Goal: Transaction & Acquisition: Purchase product/service

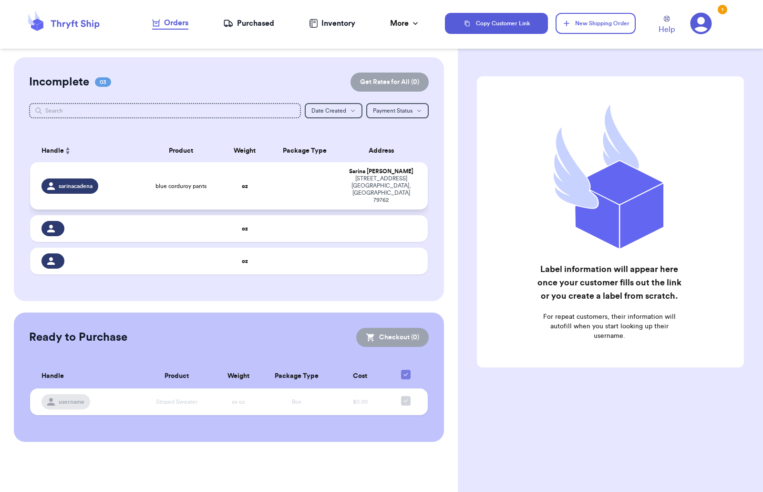
click at [146, 176] on td "blue corduroy pants" at bounding box center [181, 185] width 80 height 47
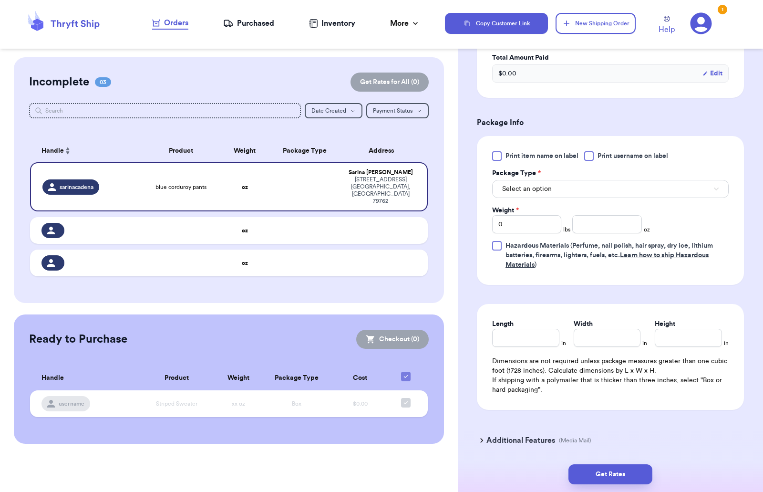
scroll to position [339, 0]
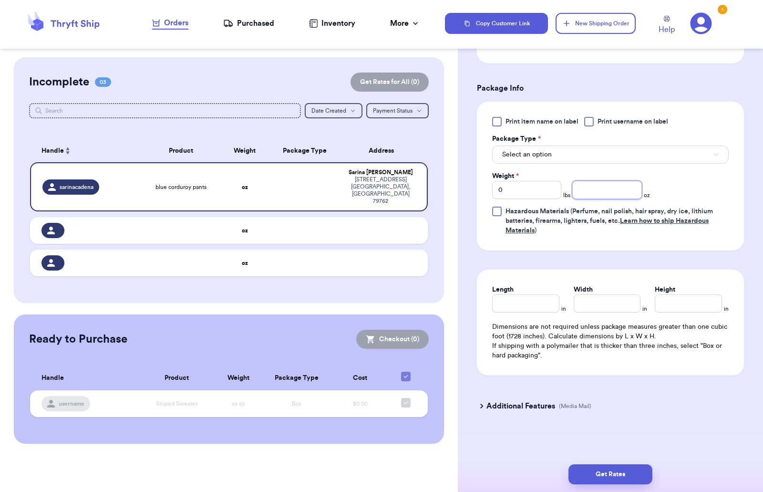
click at [580, 191] on input "number" at bounding box center [607, 190] width 69 height 18
type input "6"
click at [697, 180] on div "Print item name on label Print username on label Package Type * Select an optio…" at bounding box center [610, 176] width 237 height 118
click at [634, 147] on button "Select an option" at bounding box center [610, 155] width 237 height 18
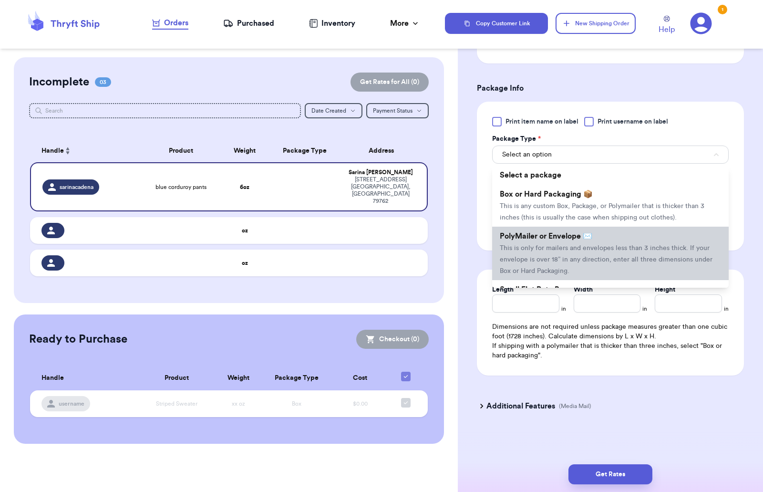
click at [618, 237] on li "PolyMailer or Envelope ✉️ This is only for mailers and envelopes less than 3 in…" at bounding box center [610, 253] width 237 height 53
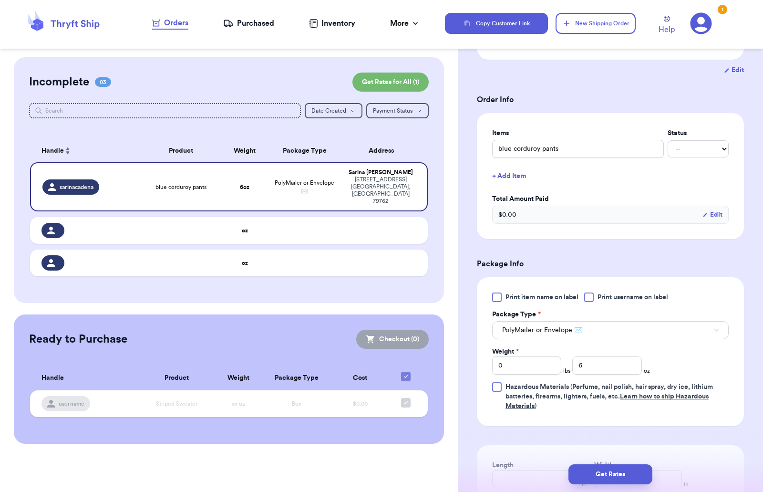
scroll to position [148, 0]
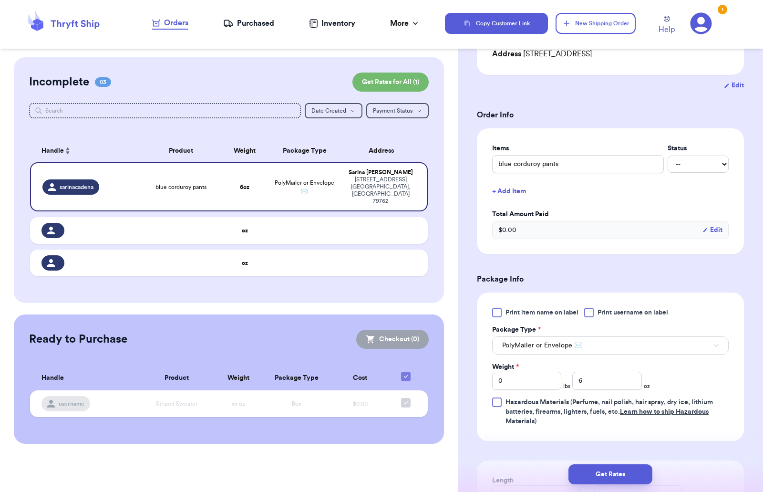
click at [594, 311] on div at bounding box center [589, 313] width 10 height 10
click at [0, 0] on input "Print username on label" at bounding box center [0, 0] width 0 height 0
click at [627, 467] on button "Get Rates" at bounding box center [611, 474] width 84 height 20
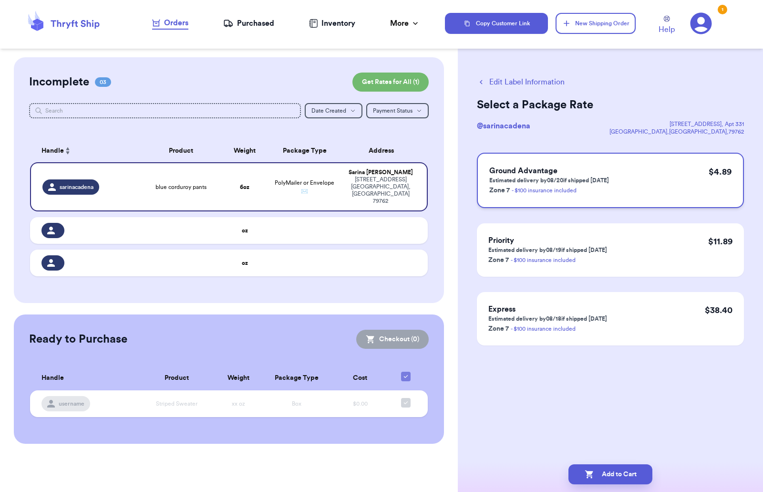
scroll to position [0, 0]
click at [480, 82] on icon "button" at bounding box center [481, 82] width 9 height 9
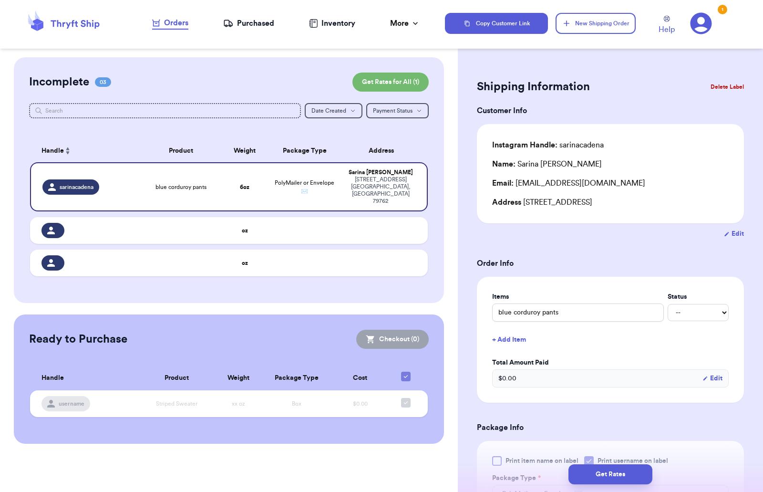
click at [253, 20] on div "Purchased" at bounding box center [248, 23] width 51 height 11
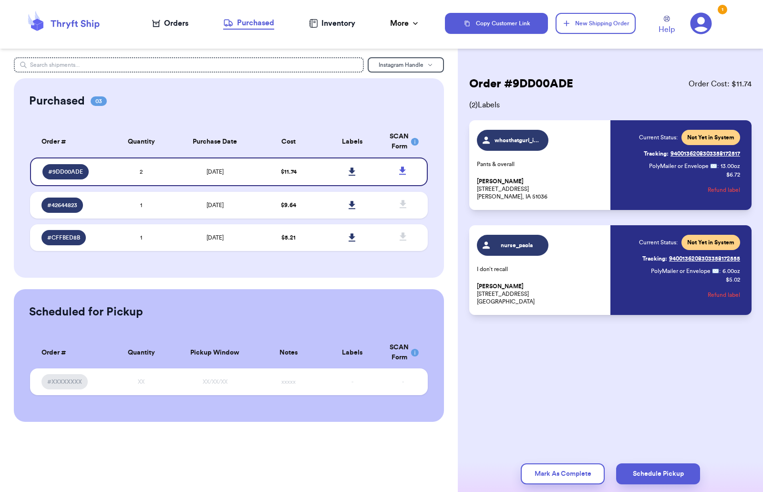
click at [175, 21] on div "Orders" at bounding box center [170, 23] width 36 height 11
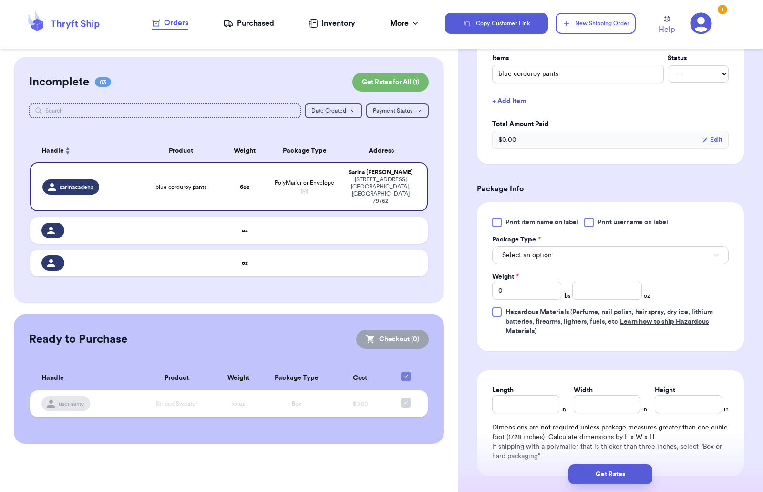
scroll to position [339, 0]
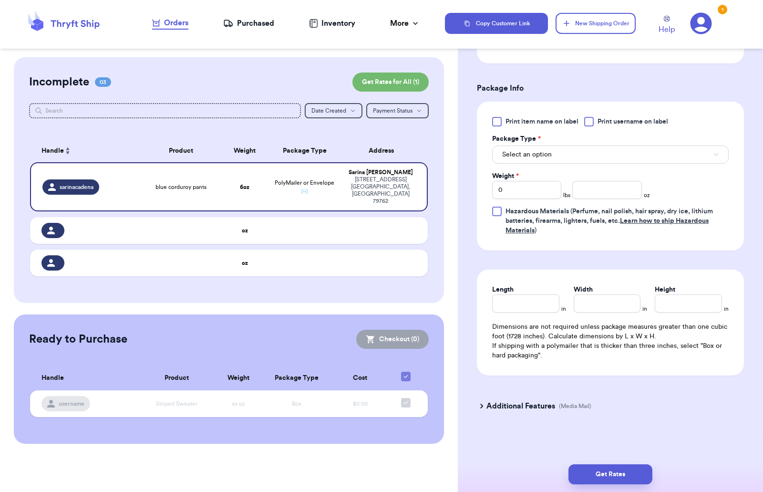
click at [591, 123] on div at bounding box center [589, 122] width 10 height 10
click at [0, 0] on input "Print username on label" at bounding box center [0, 0] width 0 height 0
click at [585, 155] on button "Select an option" at bounding box center [610, 155] width 237 height 18
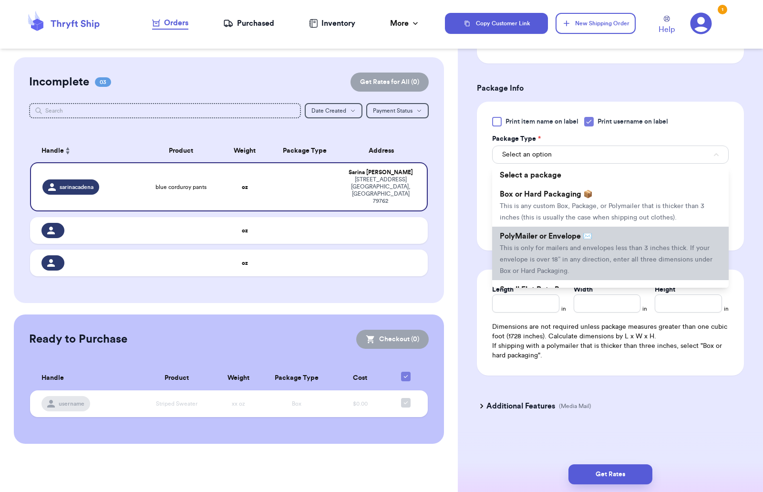
click at [565, 237] on span "PolyMailer or Envelope ✉️" at bounding box center [546, 236] width 93 height 8
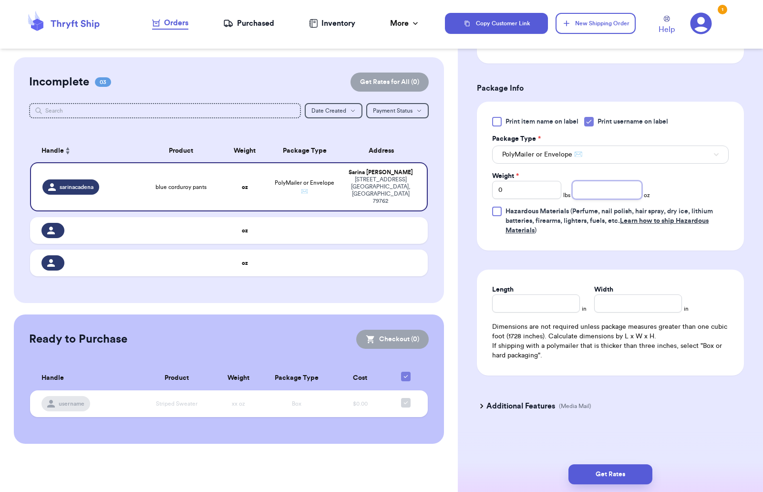
click at [581, 190] on input "number" at bounding box center [607, 190] width 69 height 18
type input "6"
click at [616, 474] on button "Get Rates" at bounding box center [611, 474] width 84 height 20
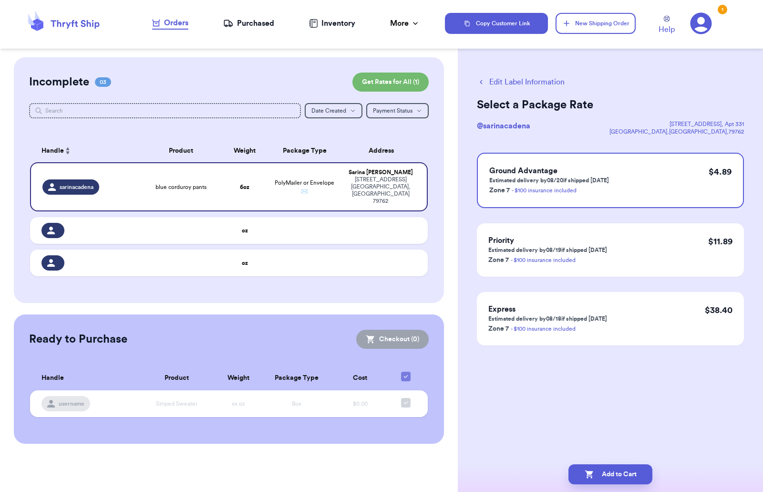
scroll to position [0, 0]
click at [621, 474] on button "Add to Cart" at bounding box center [611, 474] width 84 height 20
checkbox input "true"
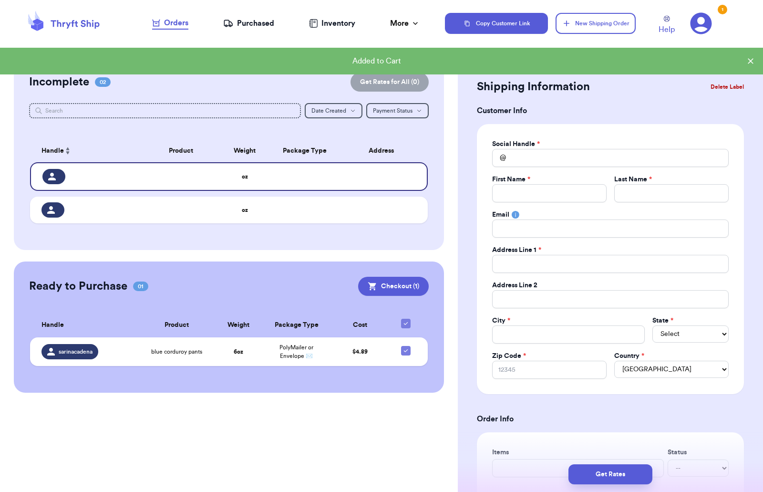
click at [721, 10] on div "1" at bounding box center [723, 10] width 10 height 10
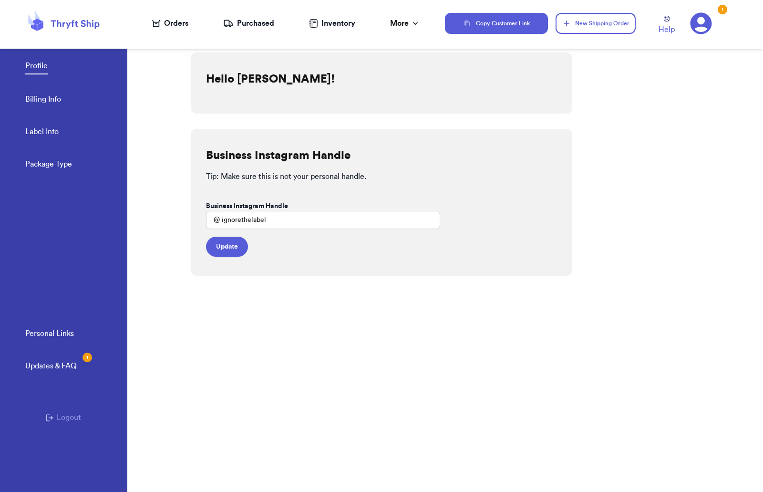
click at [703, 25] on icon at bounding box center [701, 23] width 21 height 21
click at [155, 24] on icon at bounding box center [156, 24] width 8 height 8
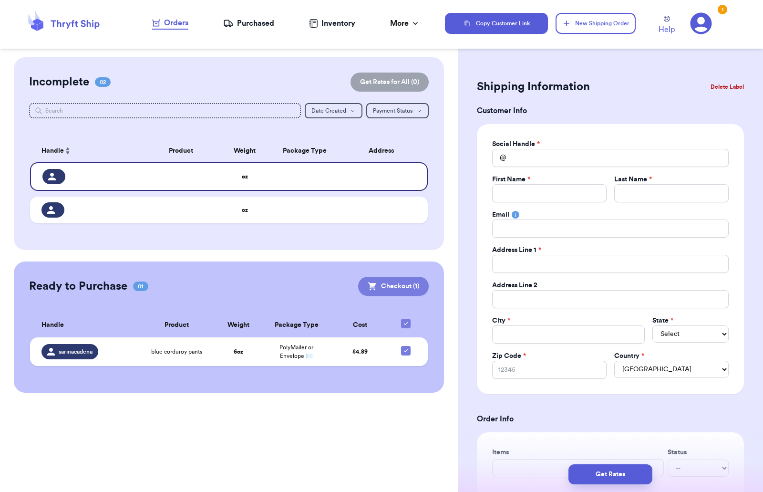
click at [398, 288] on button "Checkout ( 1 )" at bounding box center [393, 286] width 71 height 19
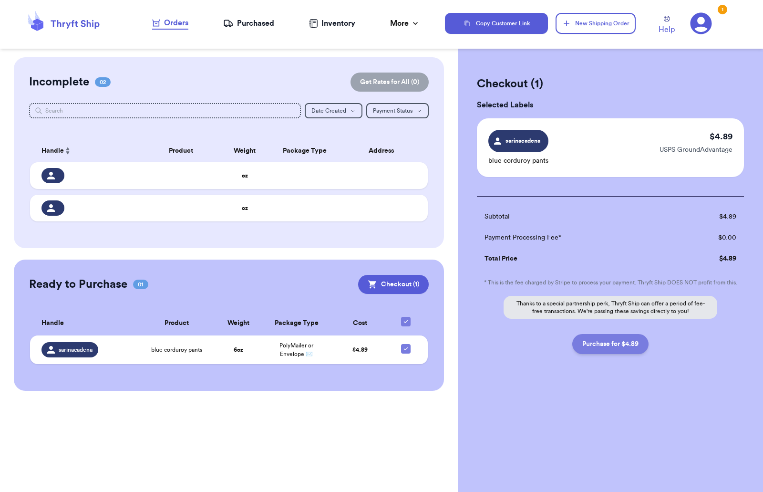
click at [626, 349] on button "Purchase for $4.89" at bounding box center [611, 344] width 76 height 20
checkbox input "true"
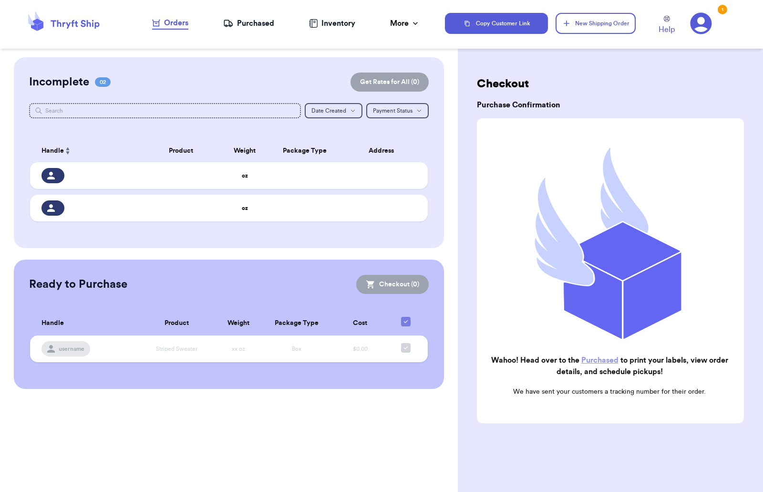
click at [234, 24] on div "Purchased" at bounding box center [248, 23] width 51 height 11
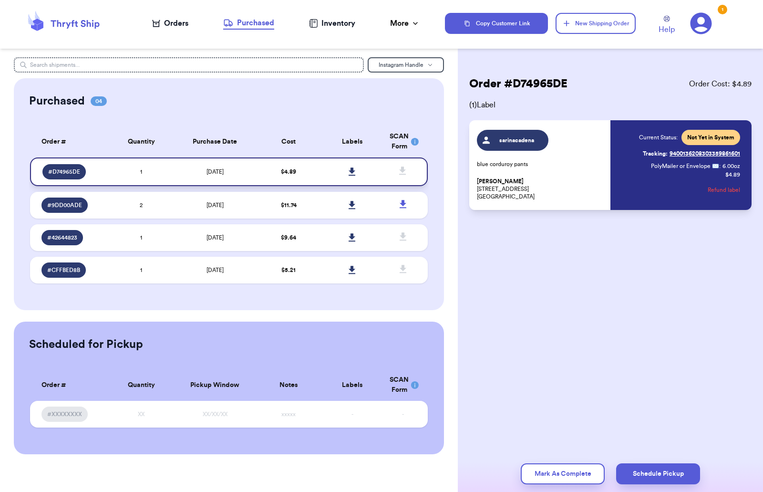
click at [353, 173] on icon at bounding box center [352, 171] width 7 height 8
